Goal: Navigation & Orientation: Find specific page/section

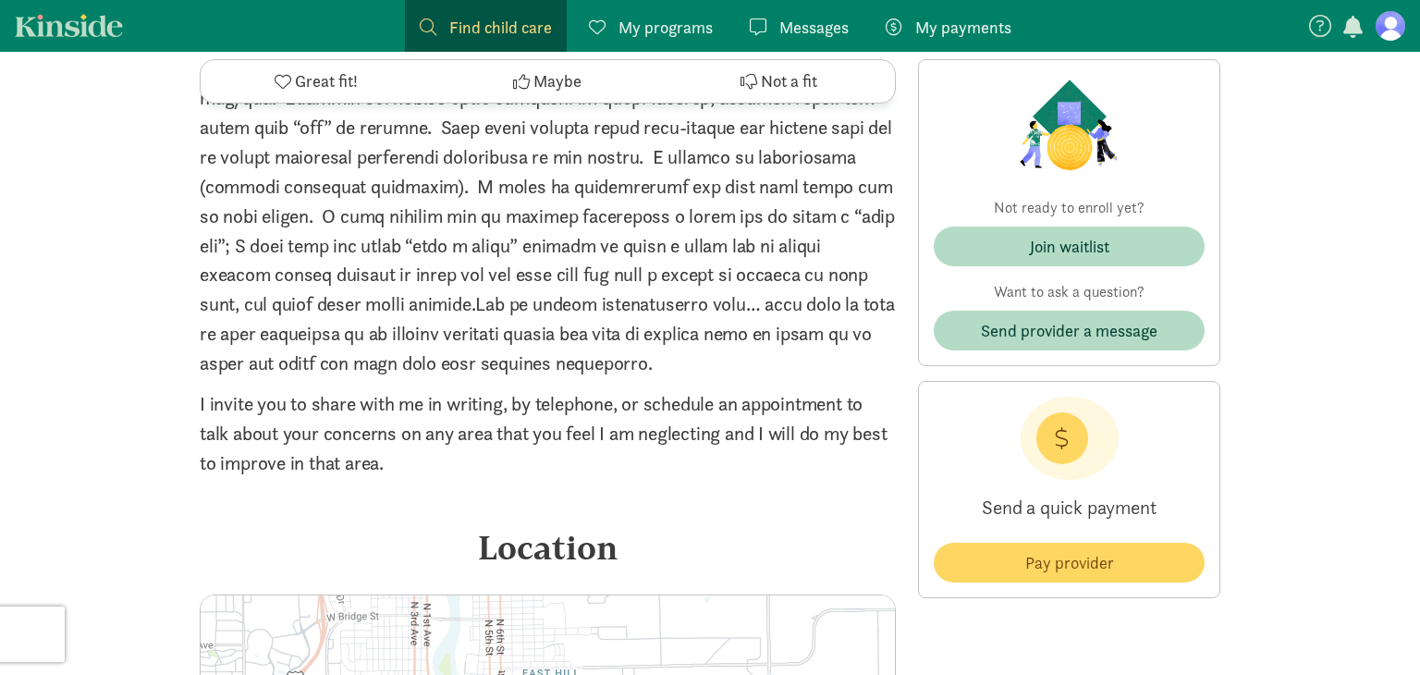
scroll to position [2163, 0]
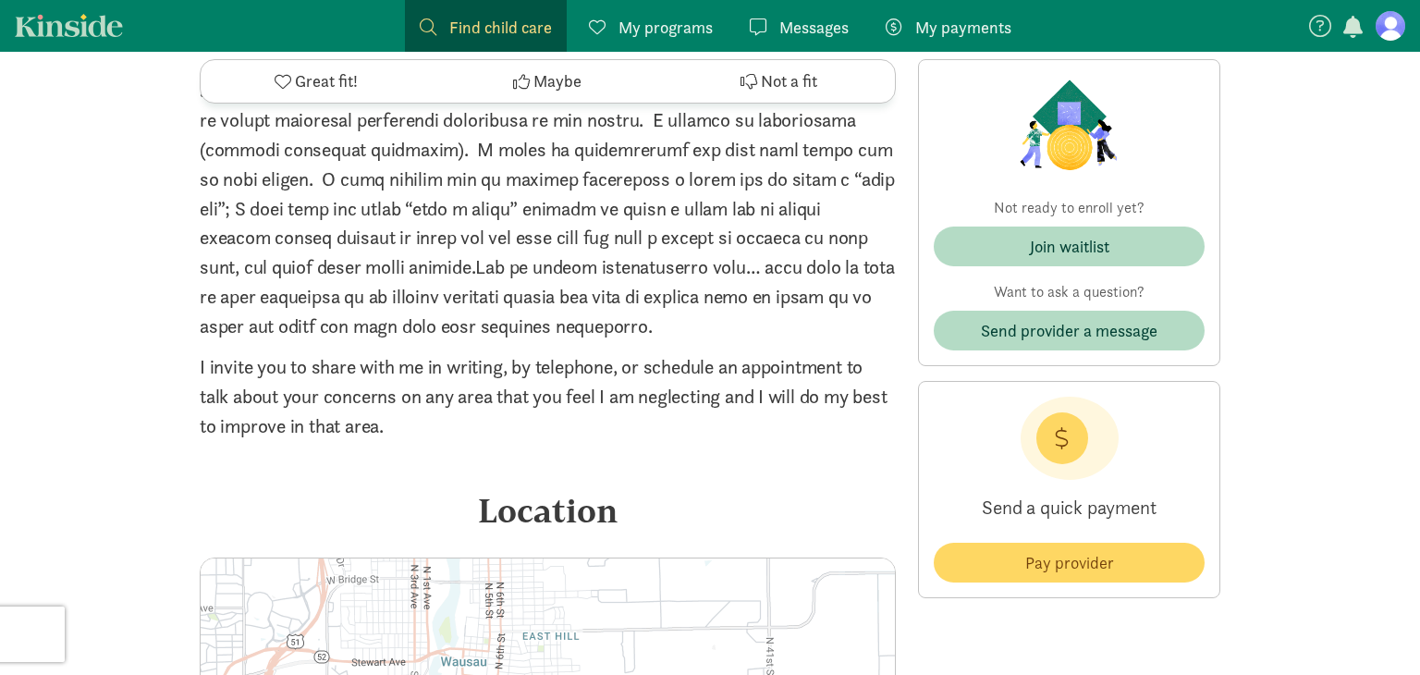
click at [765, 25] on div "Messages Messages" at bounding box center [799, 27] width 99 height 25
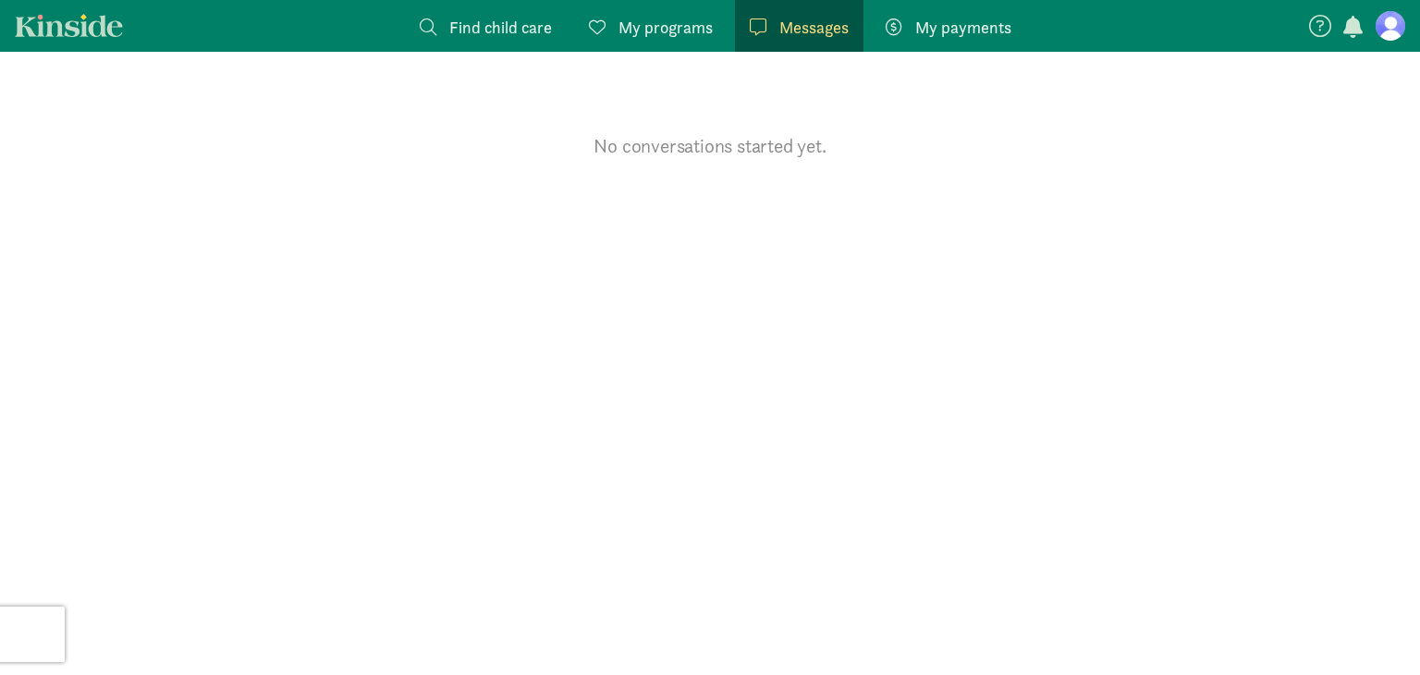
click at [665, 25] on span "My programs" at bounding box center [665, 27] width 94 height 25
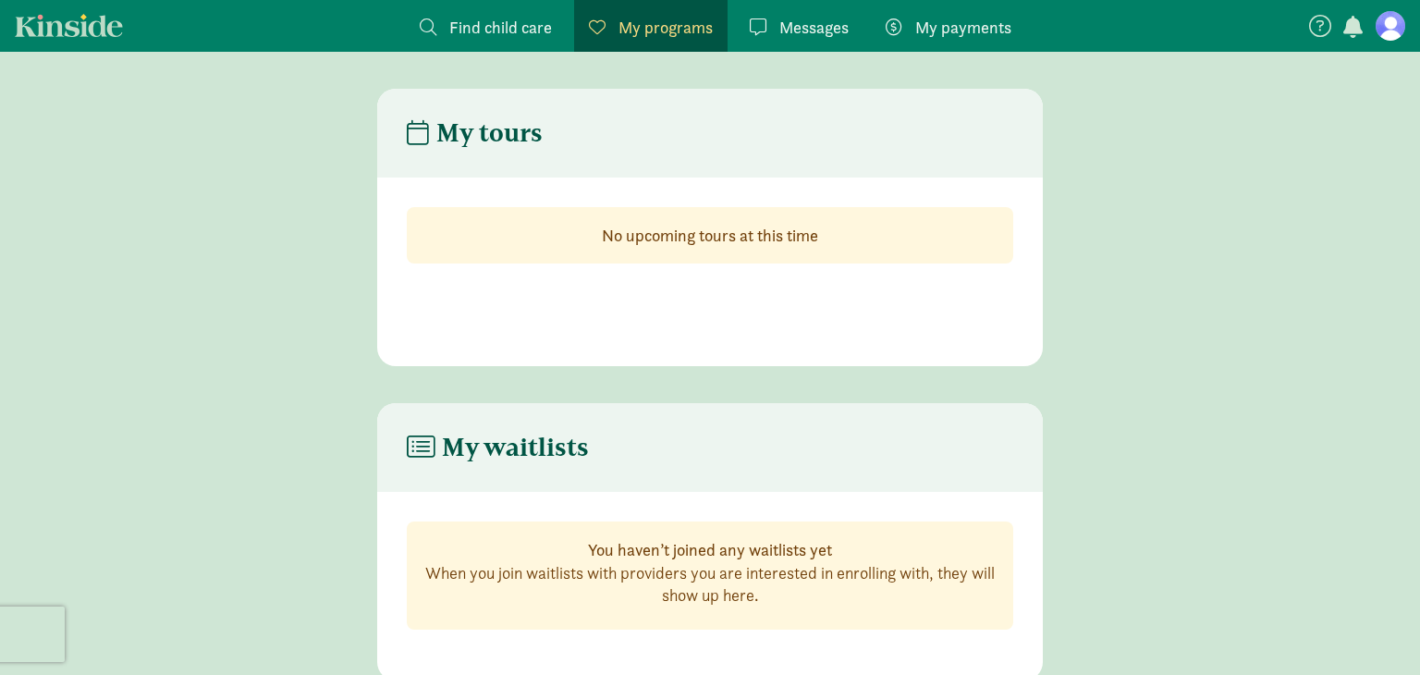
click at [459, 27] on span "Find child care" at bounding box center [500, 27] width 103 height 25
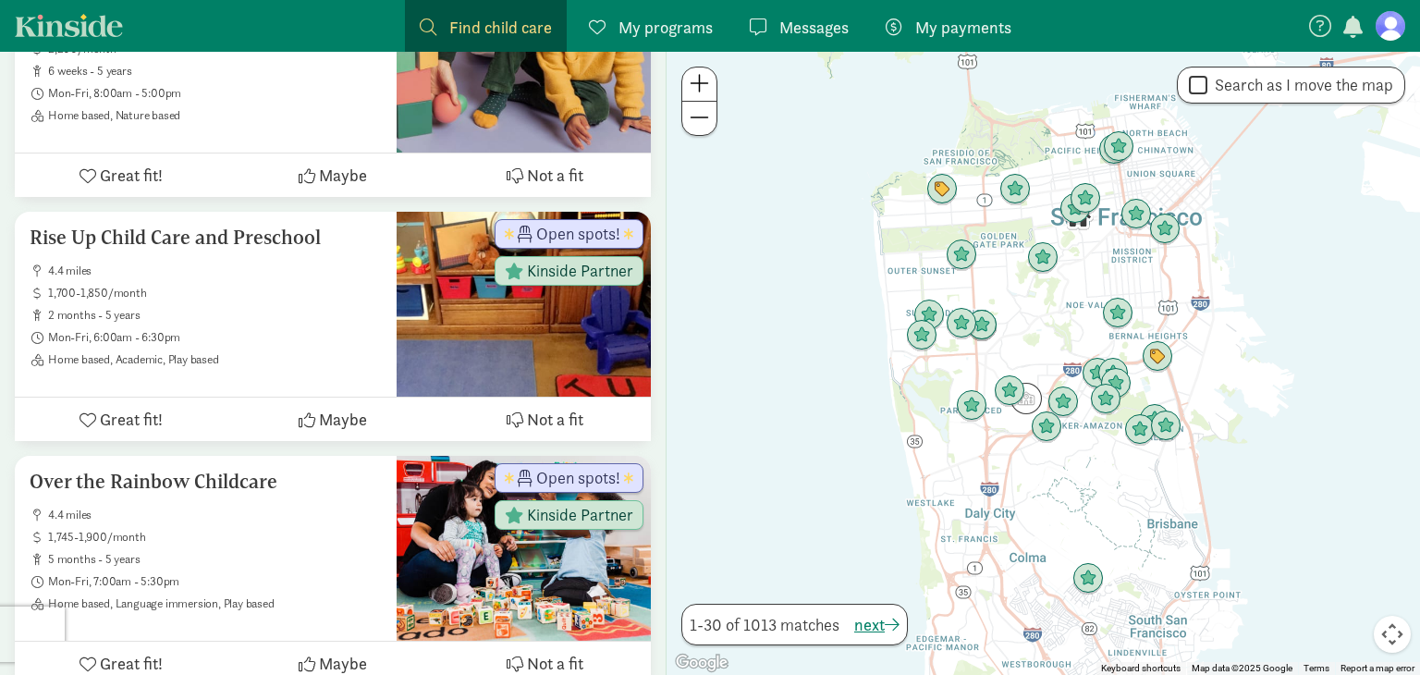
scroll to position [6137, 0]
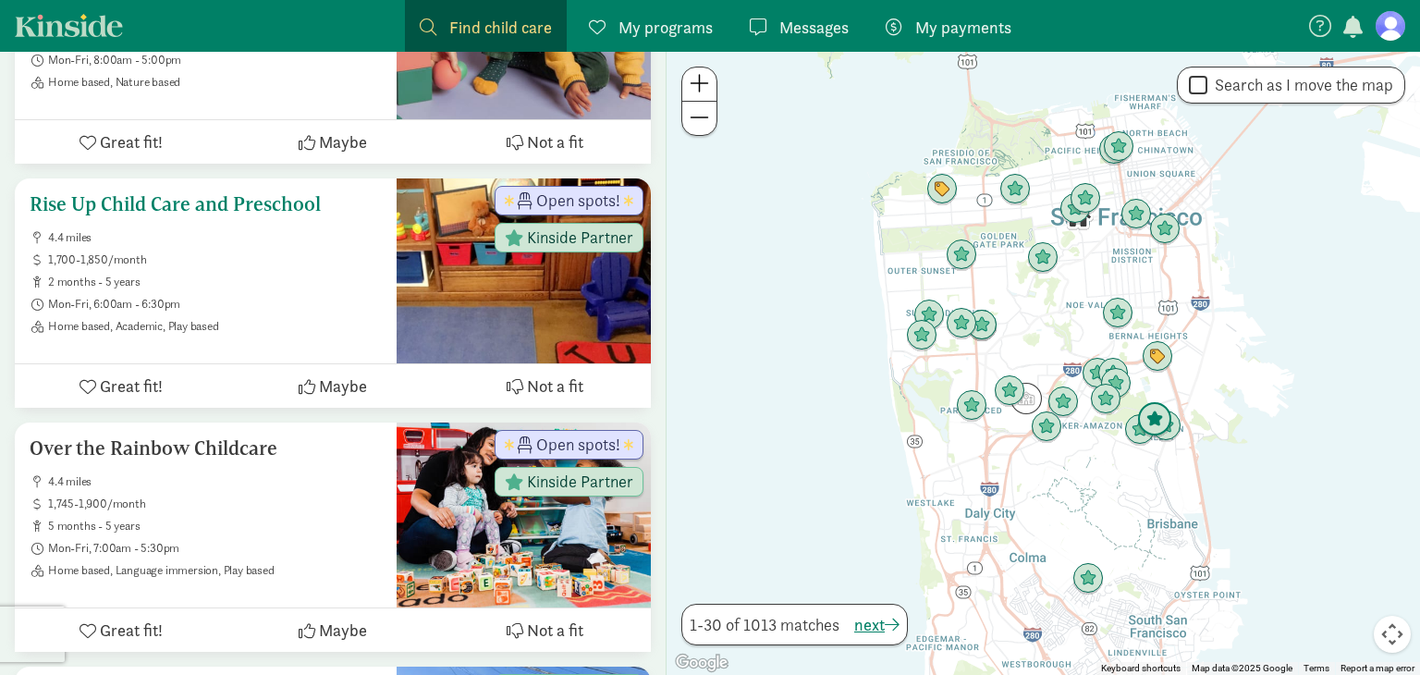
click at [143, 208] on div "Rise Up Child Care and Preschool 4.4 miles 1,700-1,850/month 2 months - 5 years…" at bounding box center [206, 263] width 352 height 140
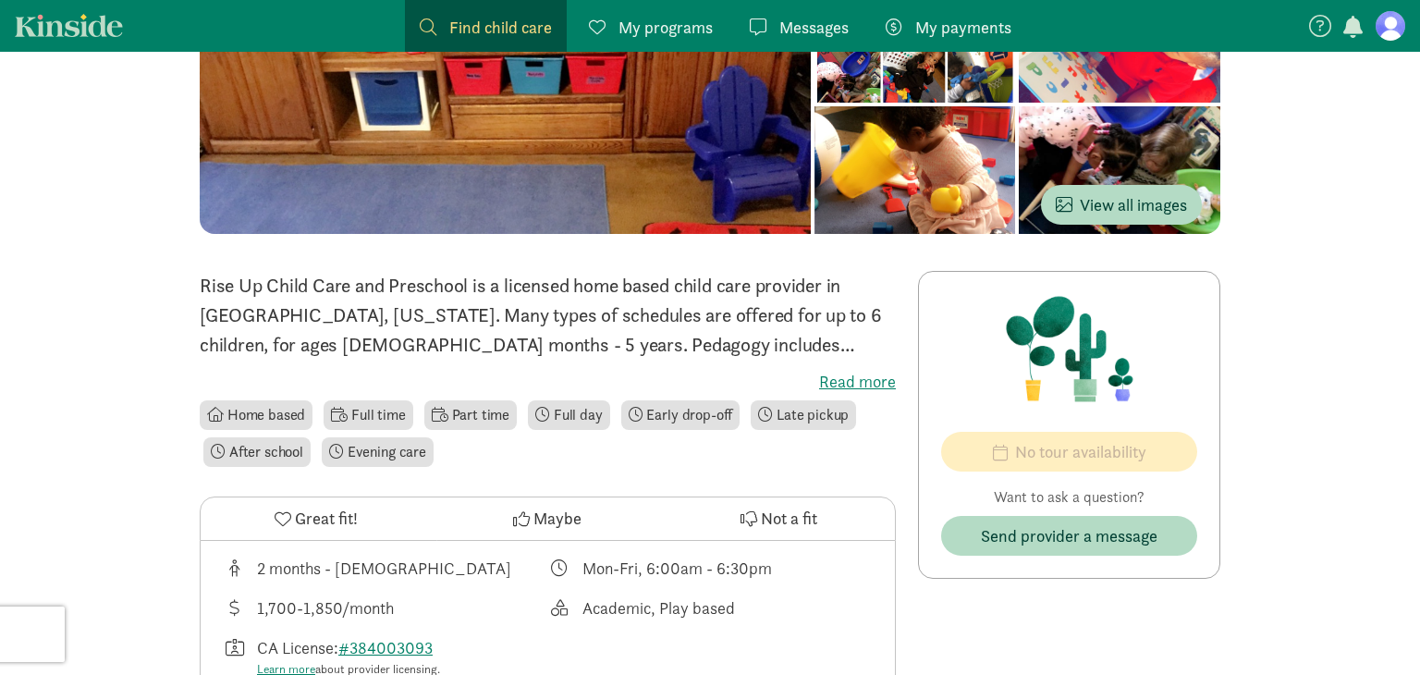
scroll to position [227, 0]
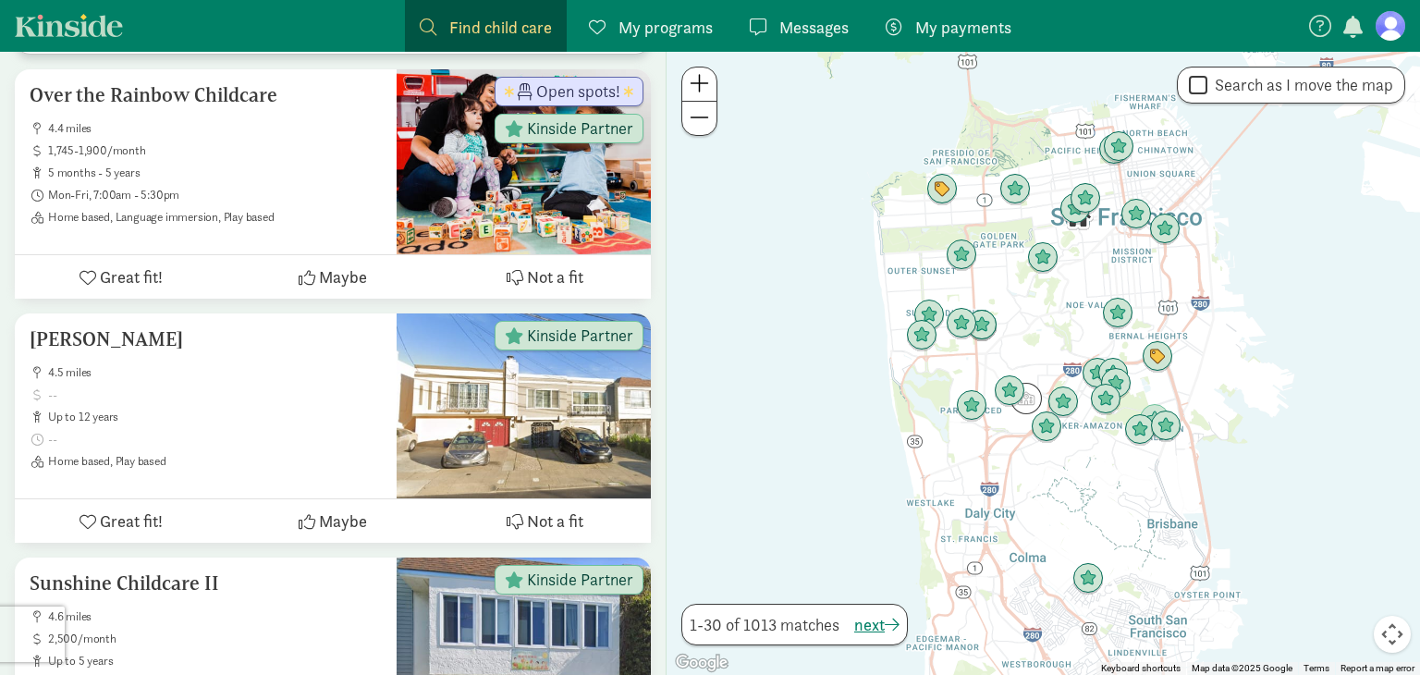
scroll to position [6506, 0]
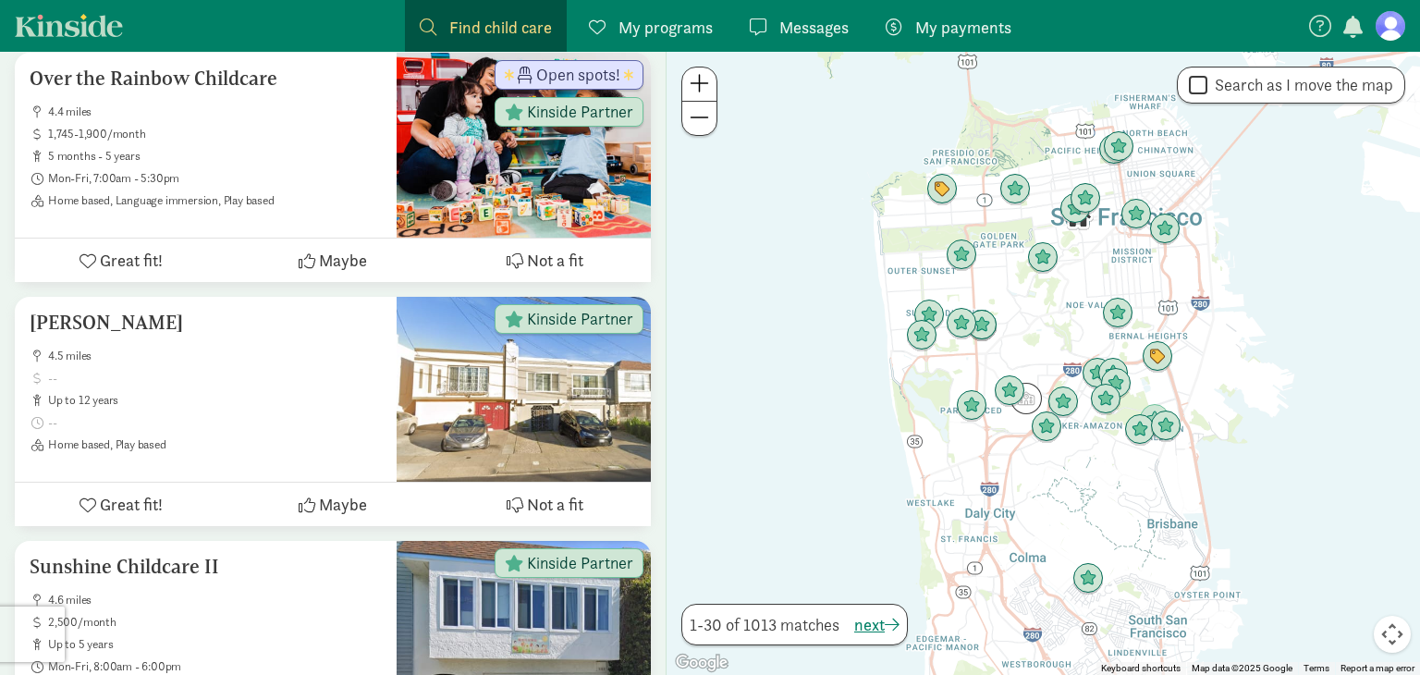
click at [702, 119] on span at bounding box center [698, 117] width 19 height 22
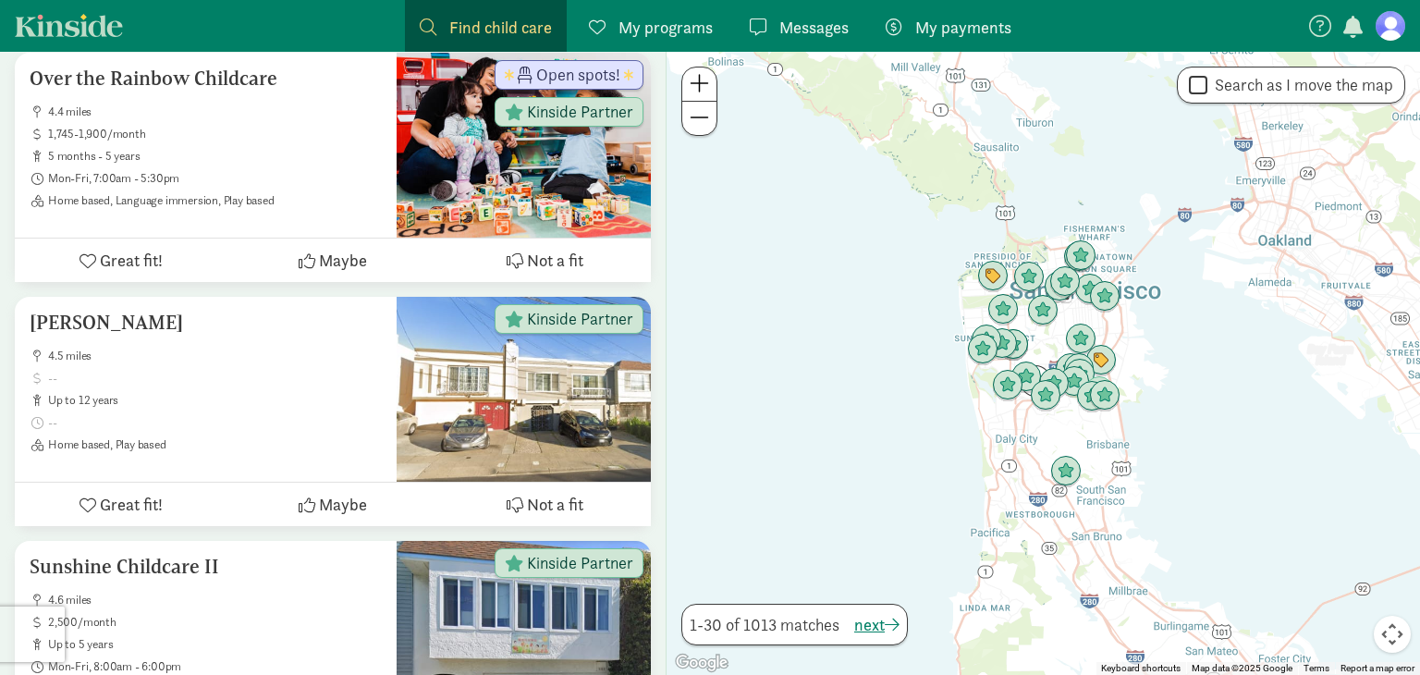
click at [702, 119] on span at bounding box center [698, 117] width 19 height 22
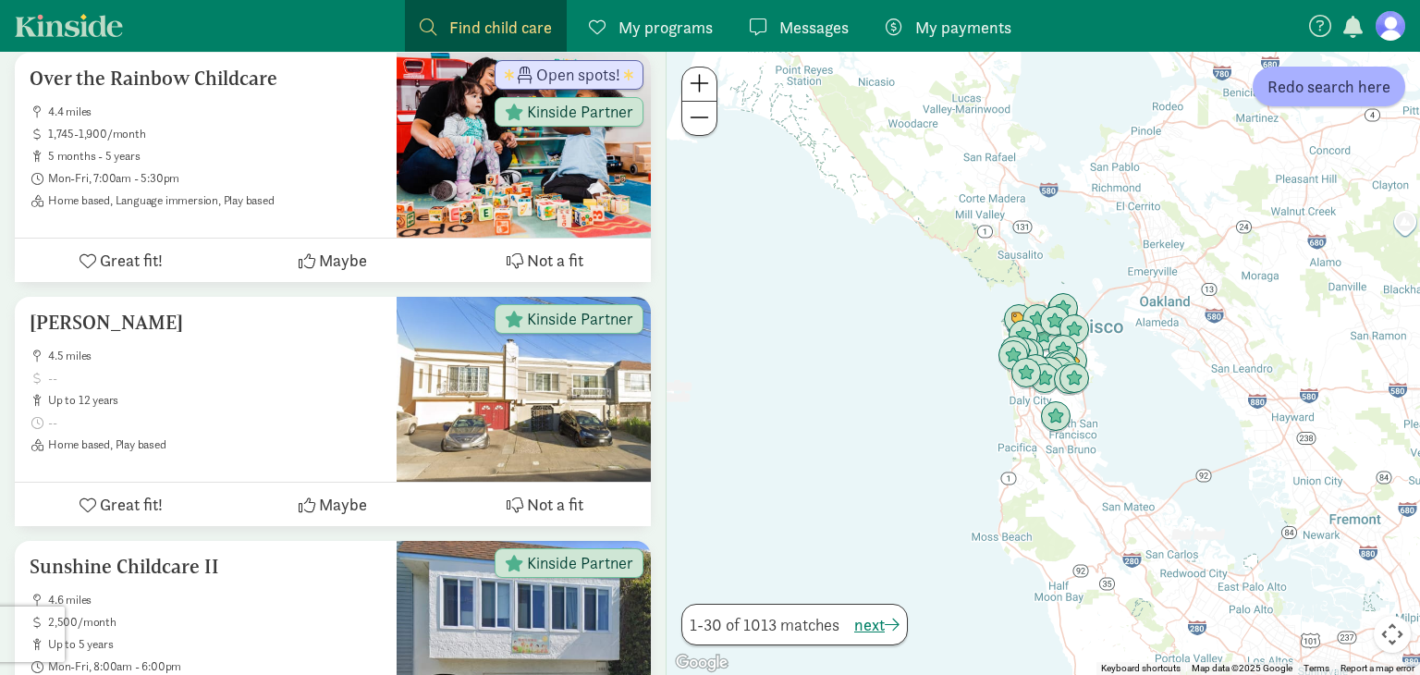
click at [702, 119] on span at bounding box center [698, 117] width 19 height 22
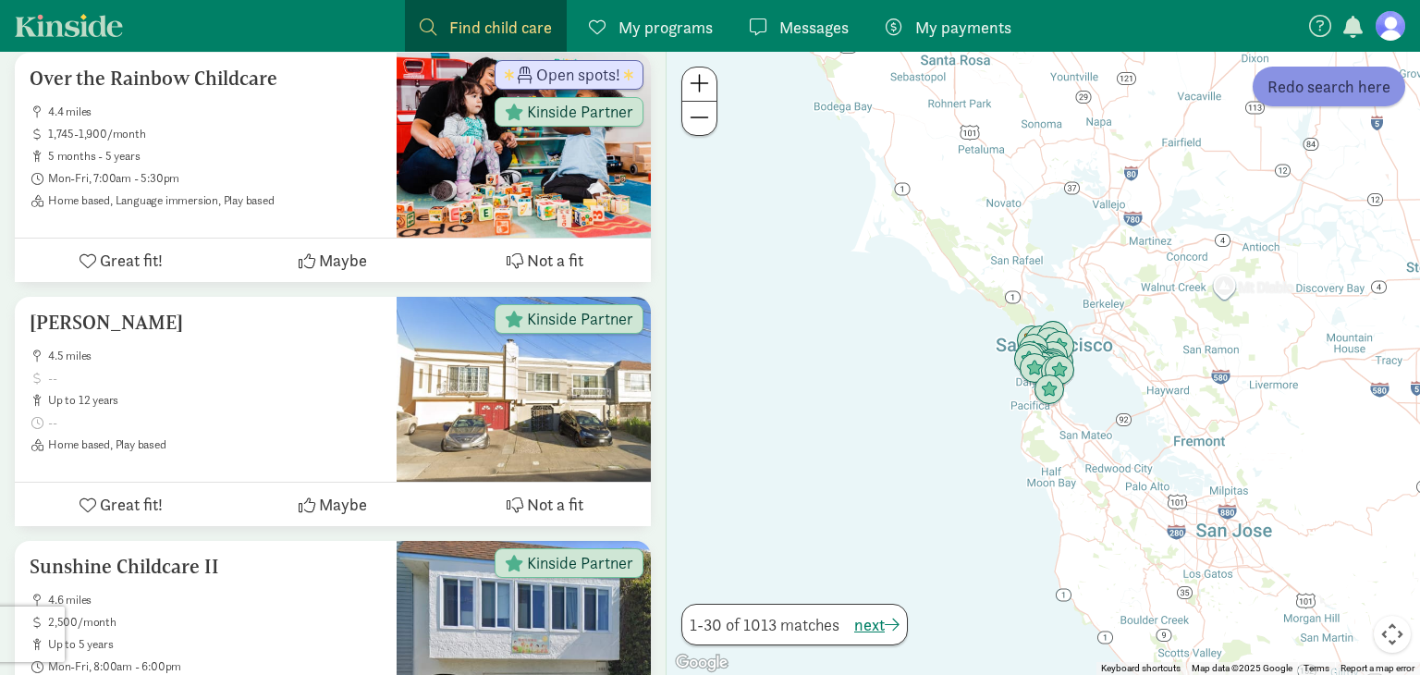
click at [1315, 80] on span "Redo search here" at bounding box center [1328, 86] width 123 height 25
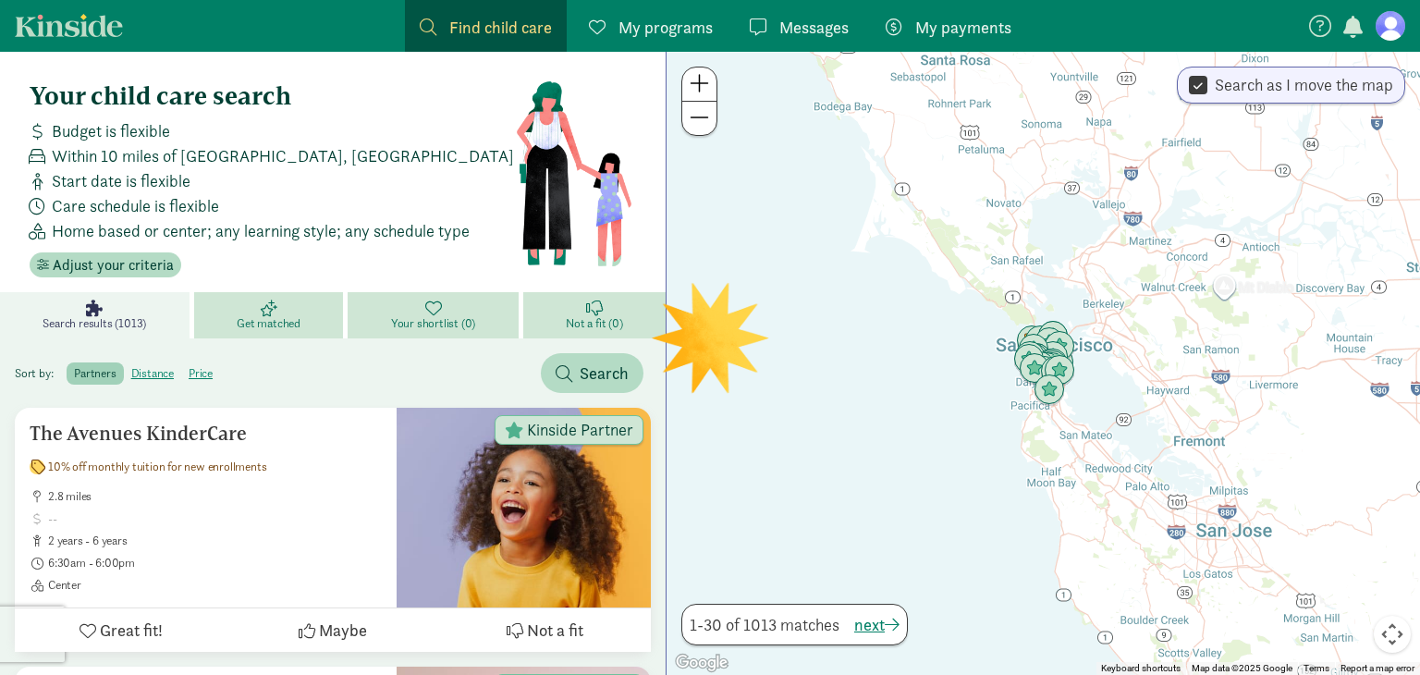
click at [1314, 80] on label "Search as I move the map" at bounding box center [1300, 85] width 186 height 22
click at [1207, 80] on input "Search as I move the map" at bounding box center [1198, 85] width 18 height 25
click at [1313, 83] on label "Search as I move the map" at bounding box center [1300, 85] width 186 height 22
click at [1207, 83] on input "Search as I move the map" at bounding box center [1198, 85] width 18 height 25
checkbox input "true"
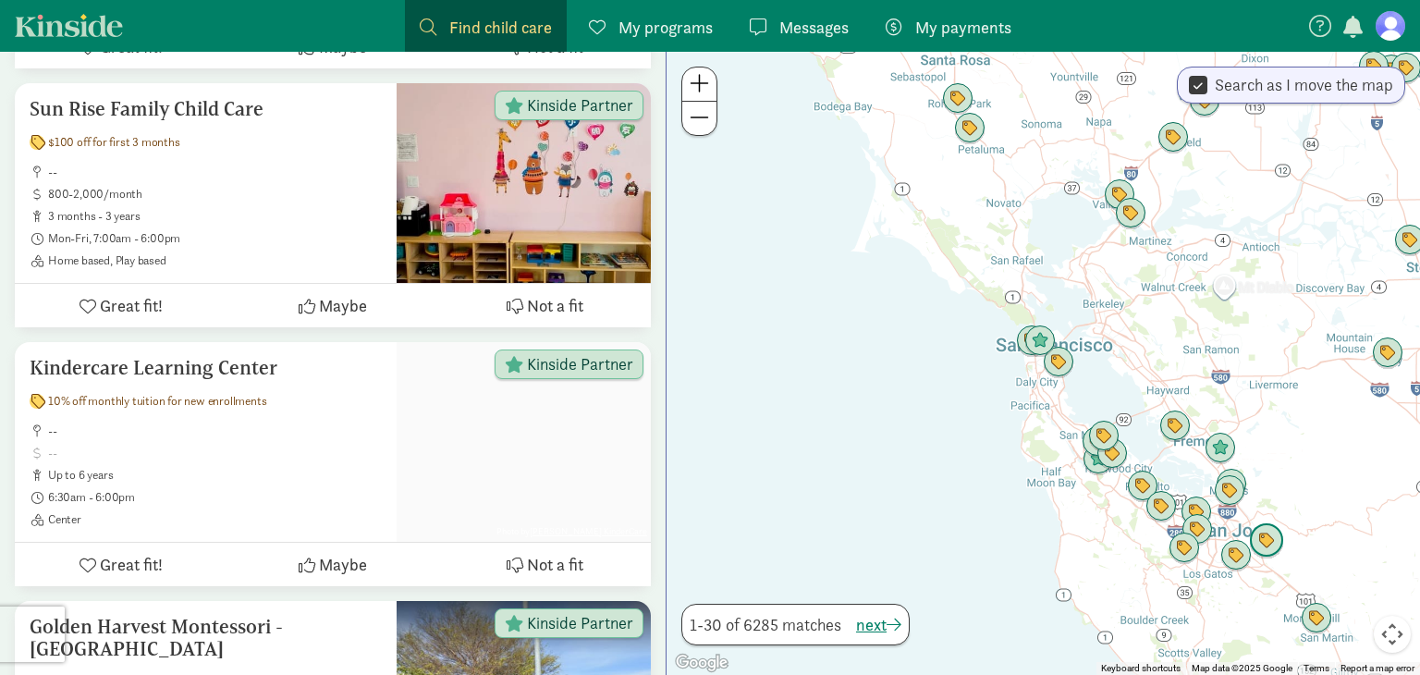
scroll to position [739, 0]
